Goal: Transaction & Acquisition: Purchase product/service

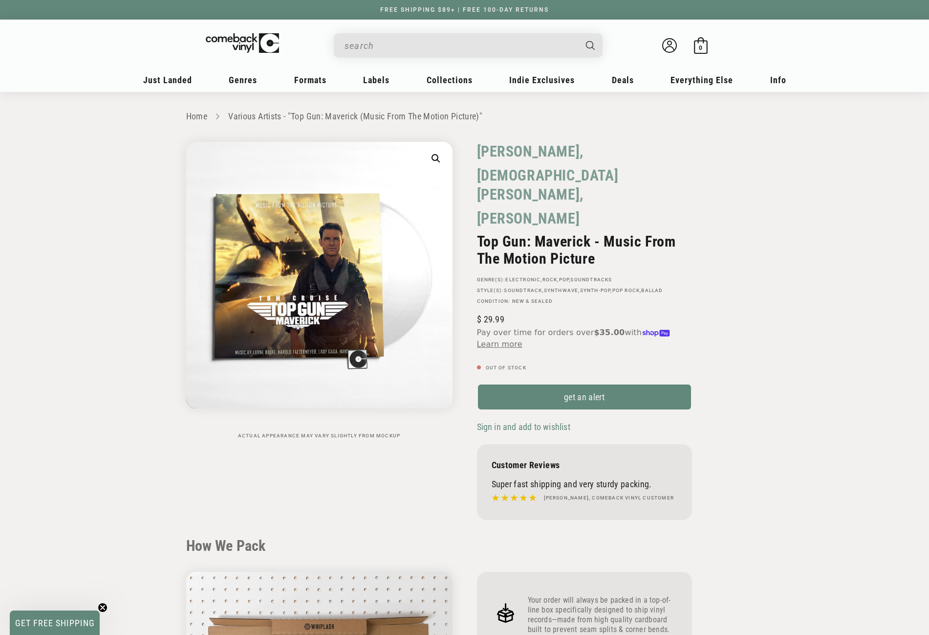
scroll to position [929, 0]
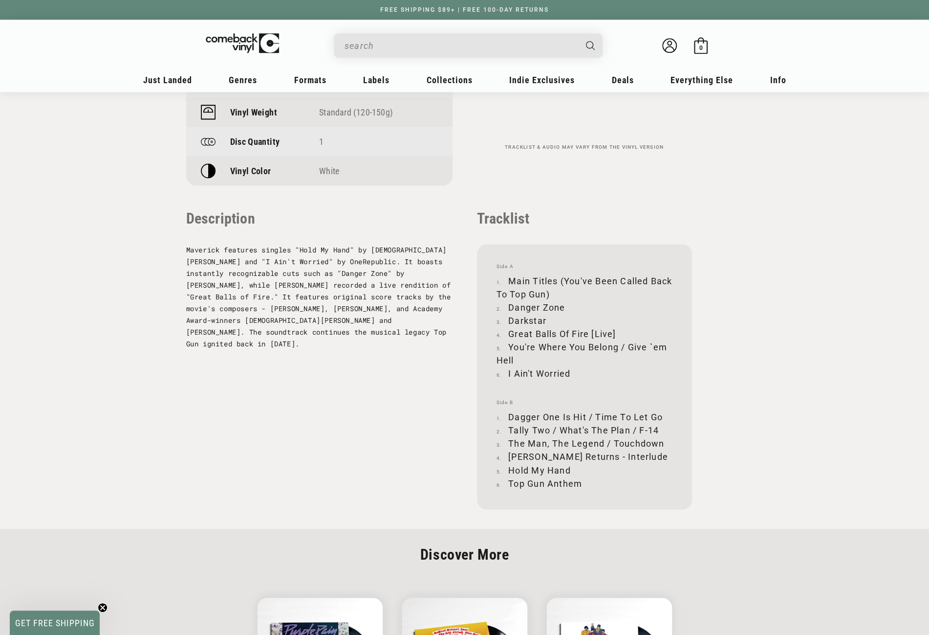
drag, startPoint x: 0, startPoint y: 0, endPoint x: 394, endPoint y: 46, distance: 396.8
click at [394, 46] on input "When autocomplete results are available use up and down arrows to review and en…" at bounding box center [461, 46] width 232 height 20
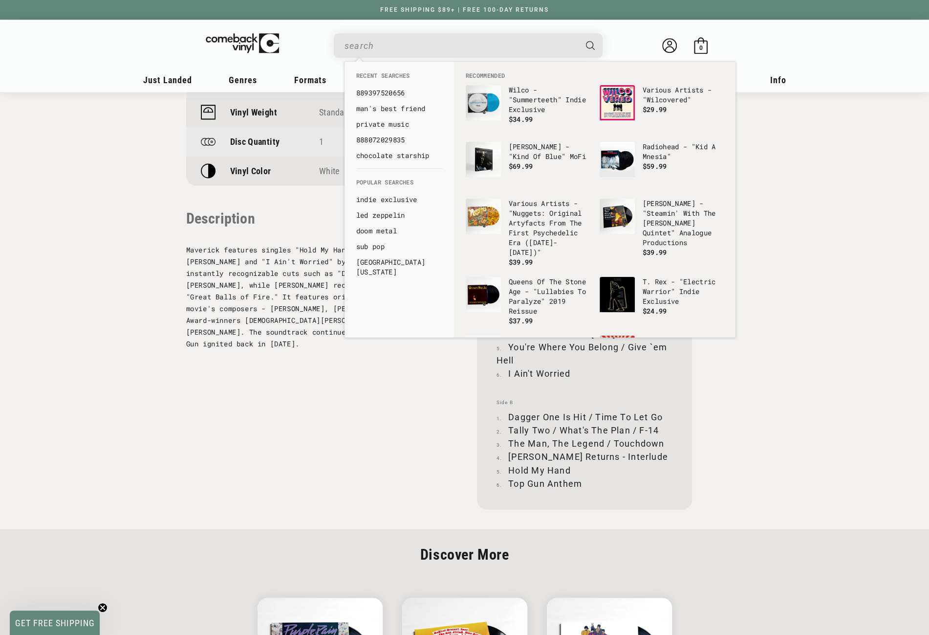
paste input "081227819514"
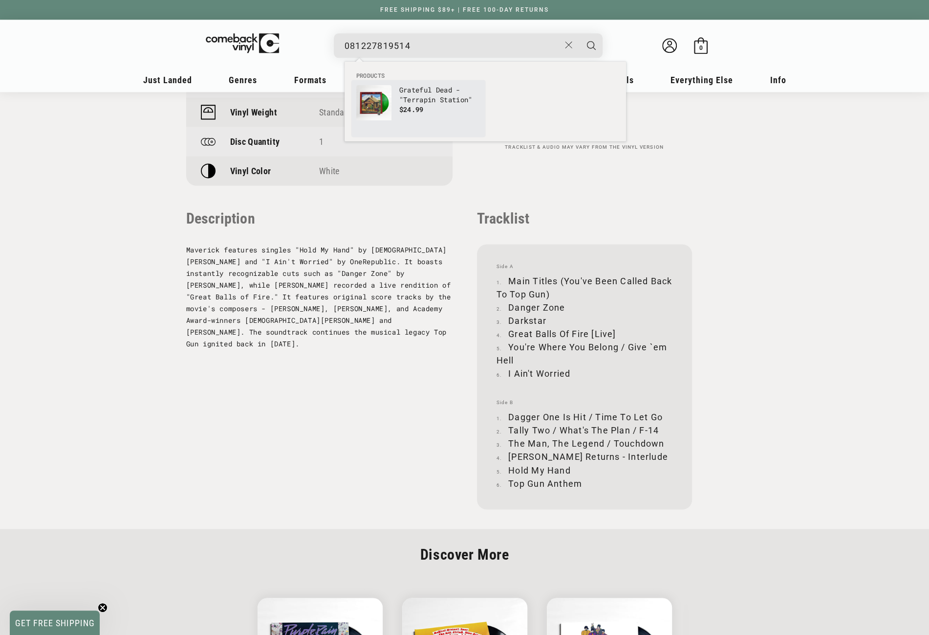
type input "081227819514"
click at [398, 95] on link "Grateful Dead - "Terrapin Station" $24.99" at bounding box center [418, 108] width 124 height 47
